Goal: Task Accomplishment & Management: Complete application form

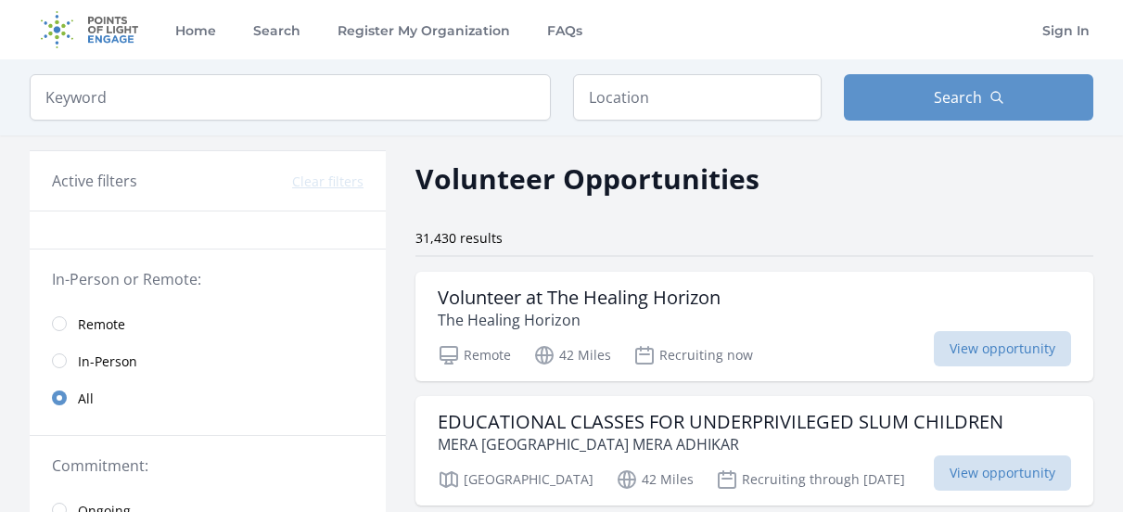
scroll to position [102, 0]
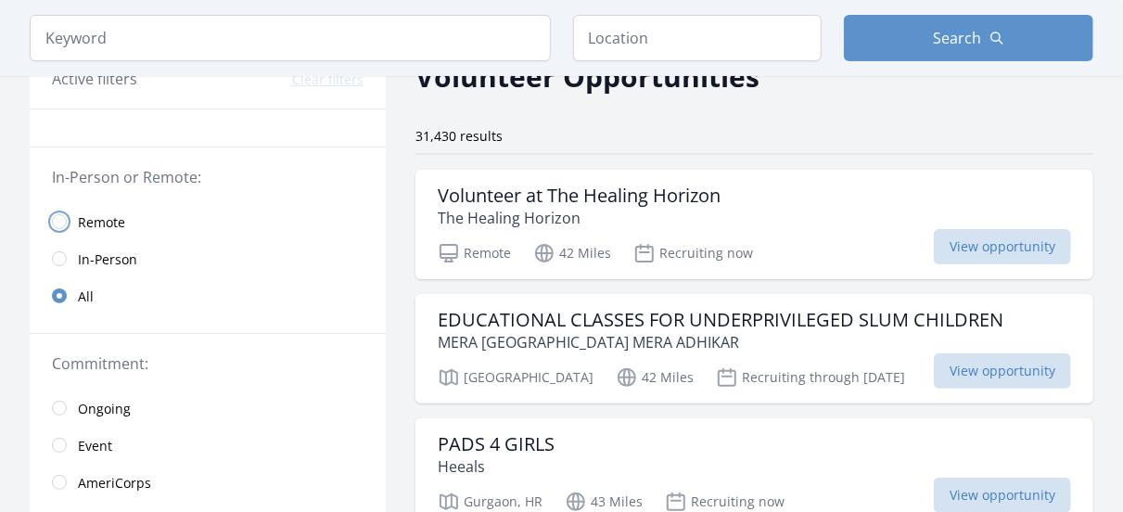
click at [64, 218] on input "radio" at bounding box center [59, 221] width 15 height 15
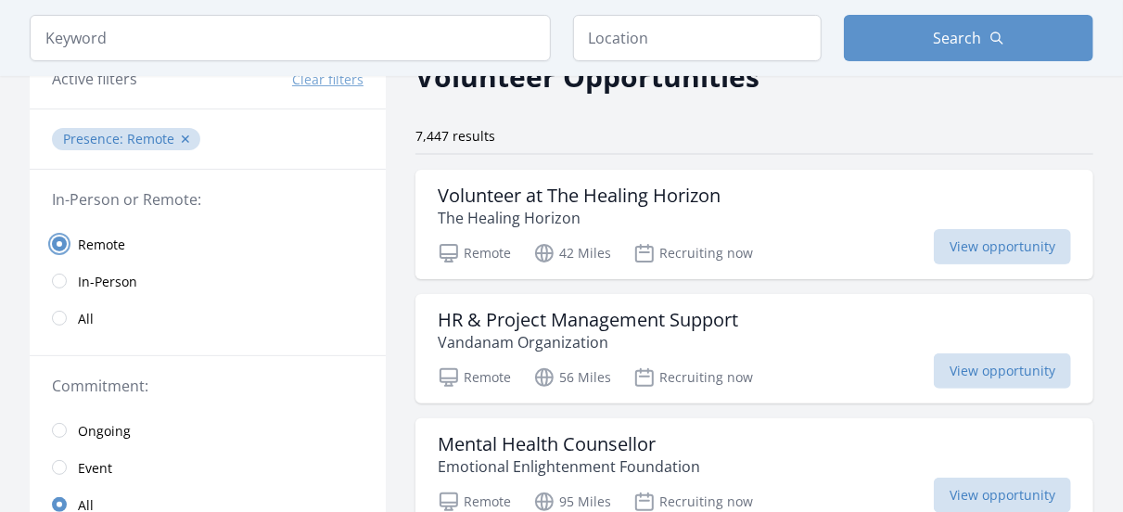
click at [57, 240] on input "radio" at bounding box center [59, 243] width 15 height 15
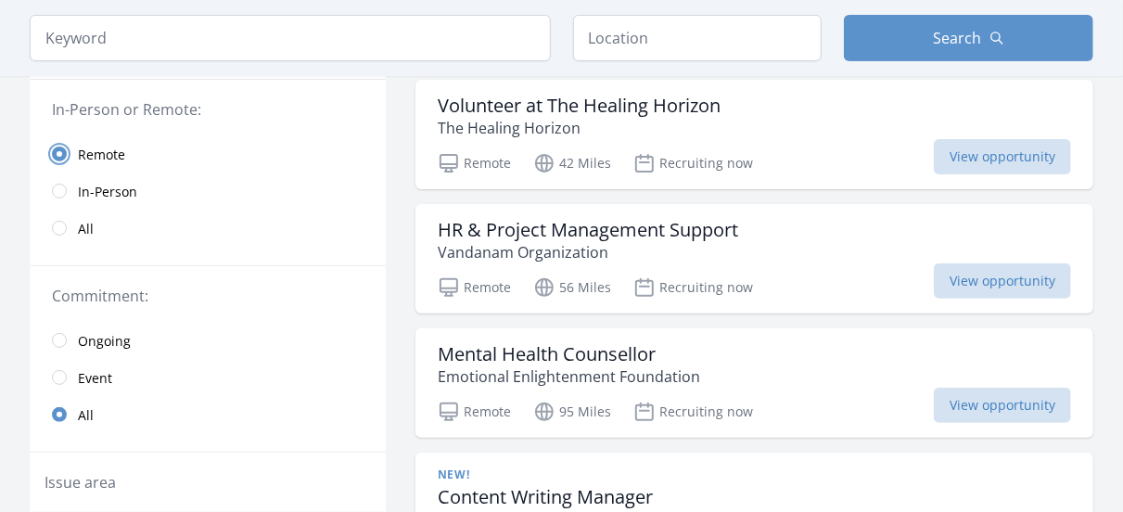
scroll to position [194, 0]
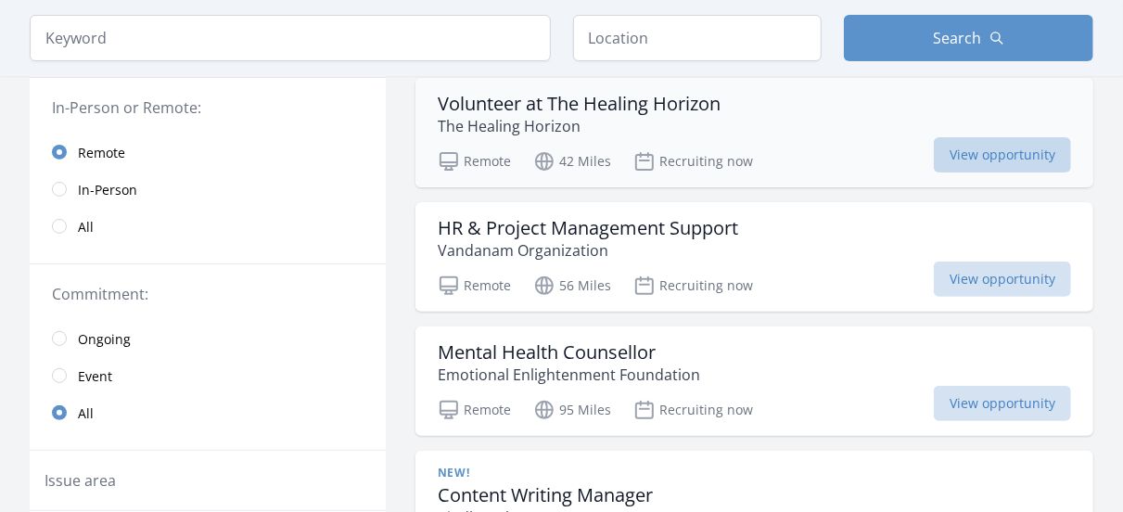
click at [1022, 157] on span "View opportunity" at bounding box center [1002, 154] width 137 height 35
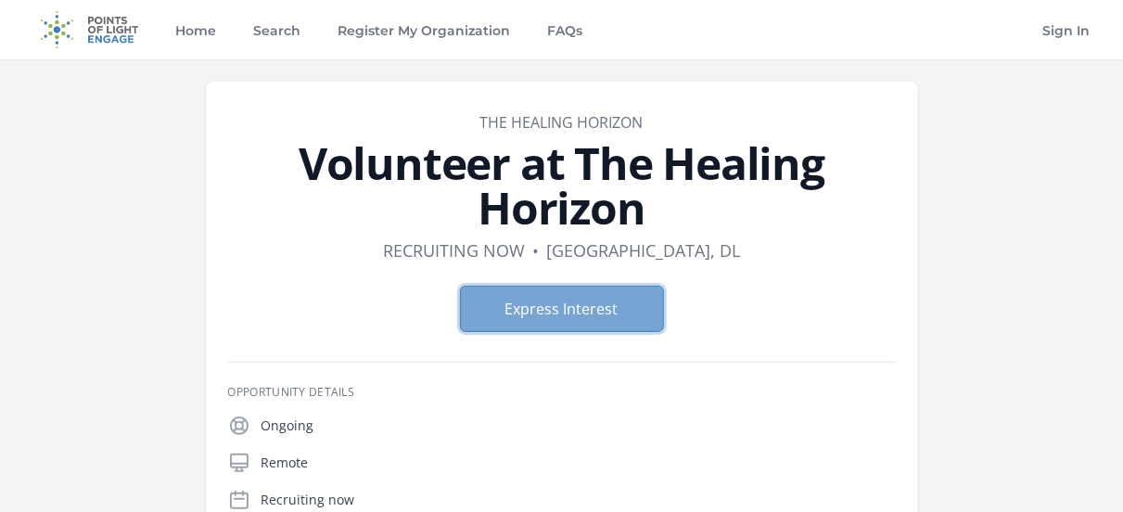
click at [626, 322] on button "Express Interest" at bounding box center [562, 309] width 204 height 46
